Goal: Use online tool/utility: Utilize a website feature to perform a specific function

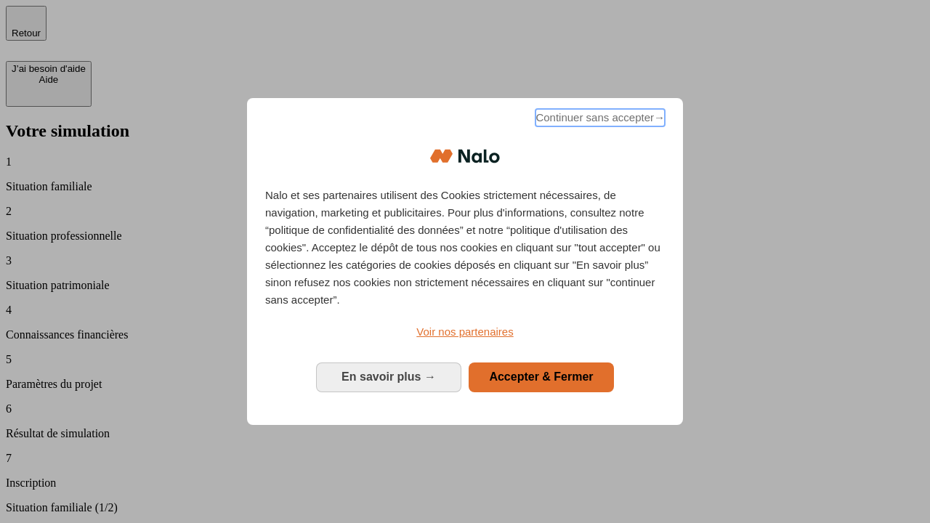
click at [598, 120] on span "Continuer sans accepter →" at bounding box center [599, 117] width 129 height 17
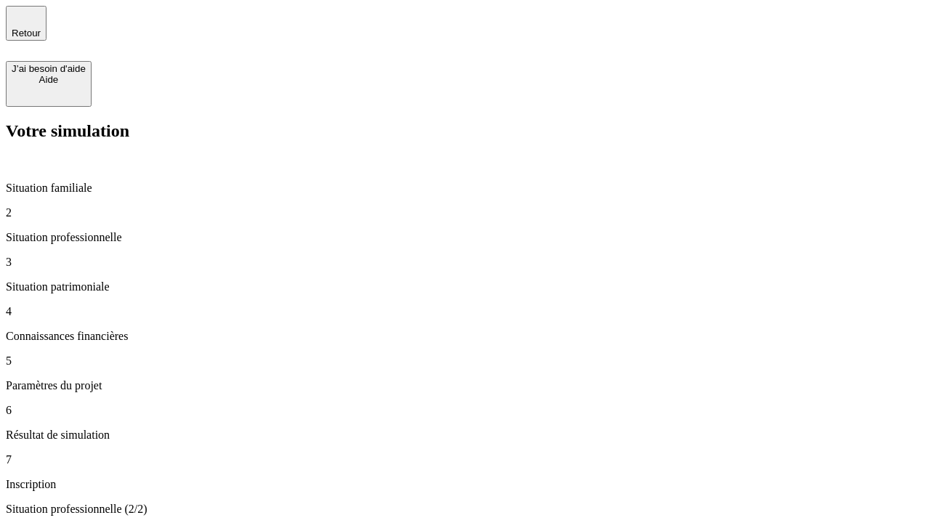
type input "30 000"
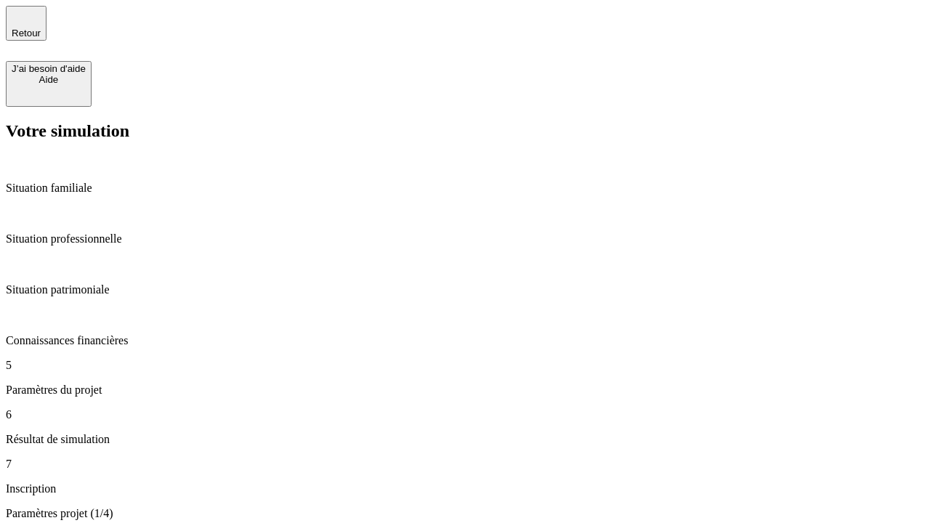
type input "25"
type input "64"
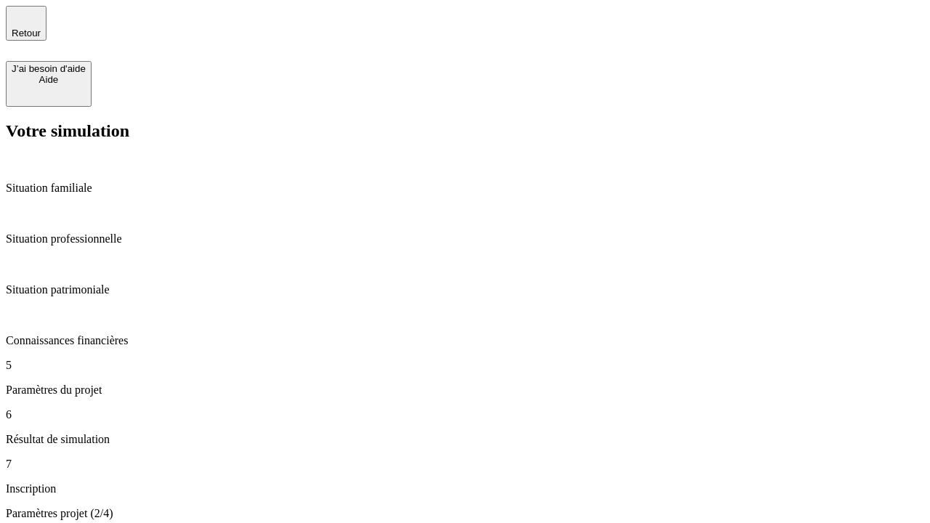
type input "1 000"
type input "640"
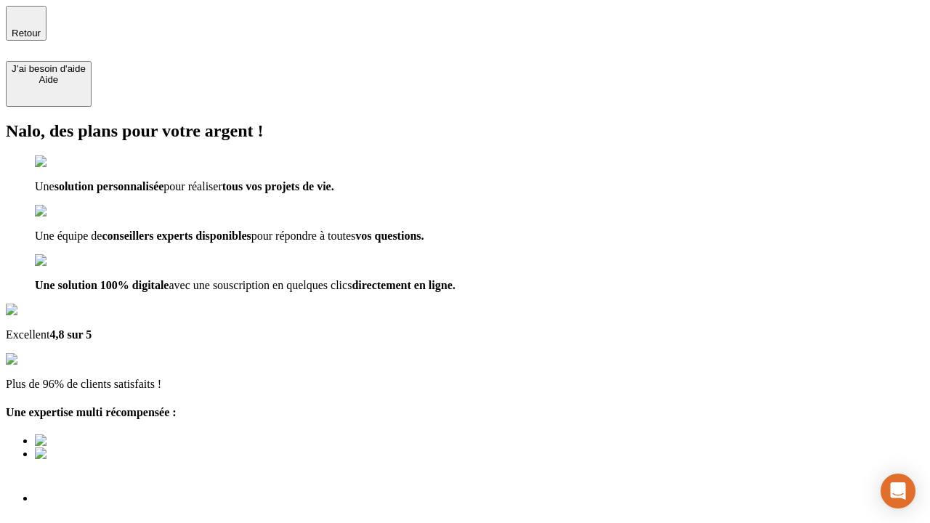
type input "[EMAIL_ADDRESS][PERSON_NAME][DOMAIN_NAME]"
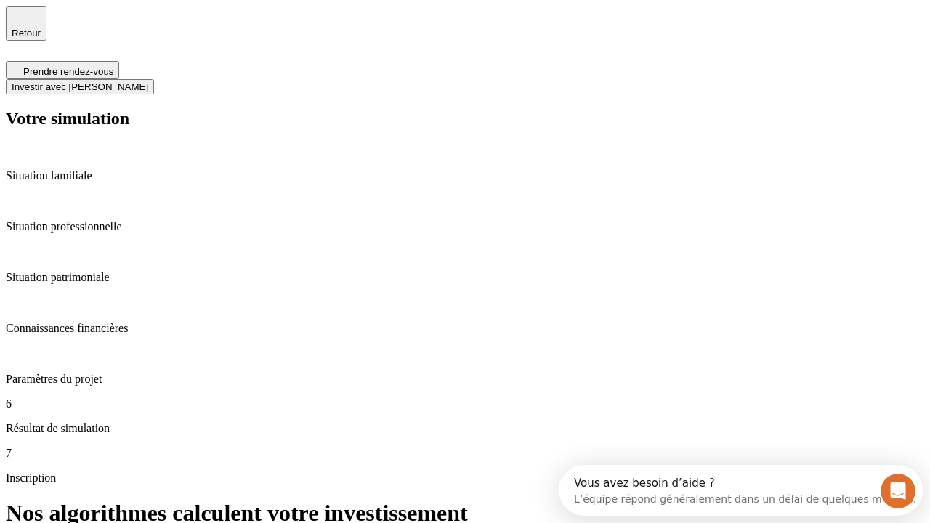
scroll to position [6, 0]
